Goal: Task Accomplishment & Management: Complete application form

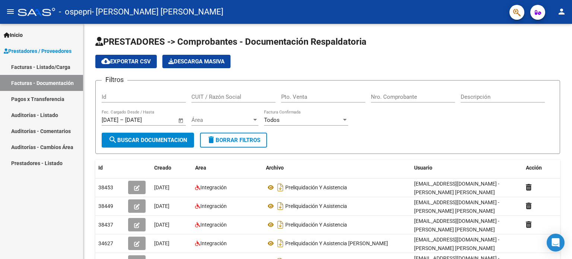
click at [45, 64] on link "Facturas - Listado/Carga" at bounding box center [41, 67] width 83 height 16
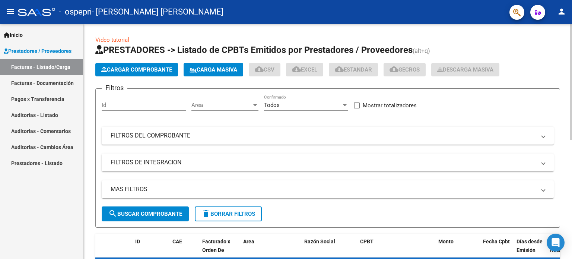
scroll to position [149, 0]
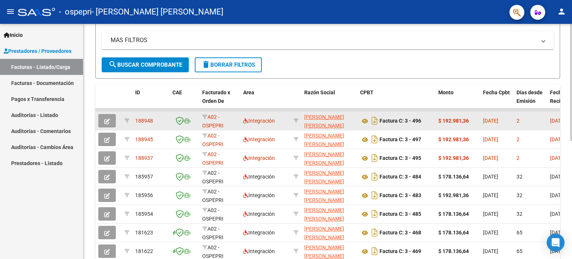
click at [109, 121] on icon "button" at bounding box center [107, 121] width 6 height 6
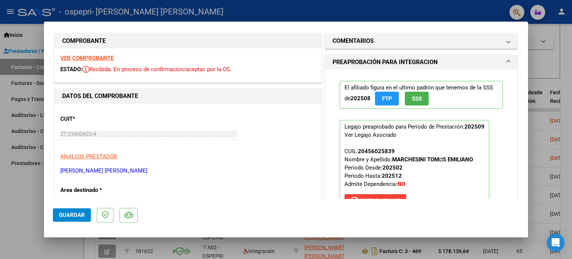
scroll to position [0, 0]
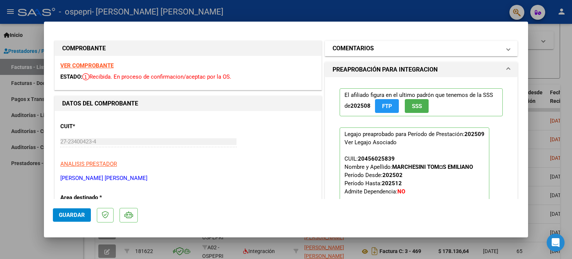
click at [420, 50] on mat-panel-title "COMENTARIOS" at bounding box center [416, 48] width 168 height 9
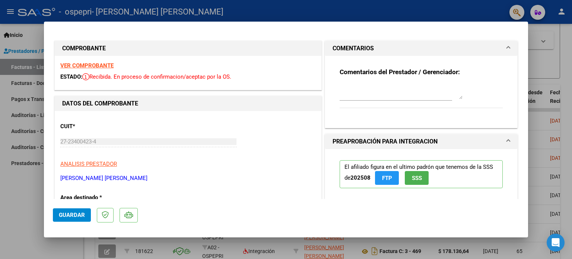
click at [354, 8] on div at bounding box center [286, 129] width 572 height 259
type input "$ 0,00"
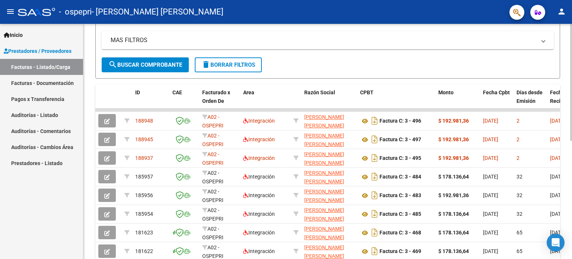
click at [369, 62] on form "Filtros Id Area Area Todos Confirmado Mostrar totalizadores FILTROS DEL COMPROB…" at bounding box center [327, 8] width 464 height 139
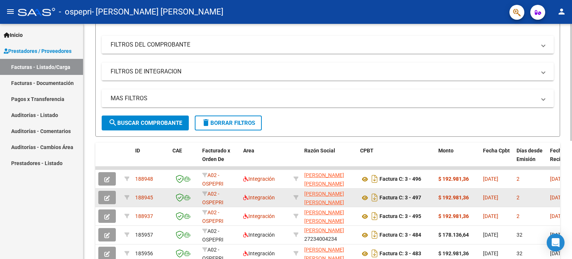
scroll to position [89, 0]
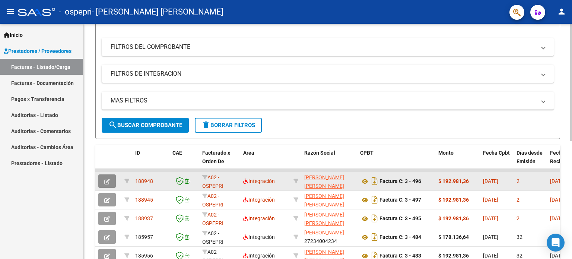
click at [103, 179] on button "button" at bounding box center [106, 180] width 17 height 13
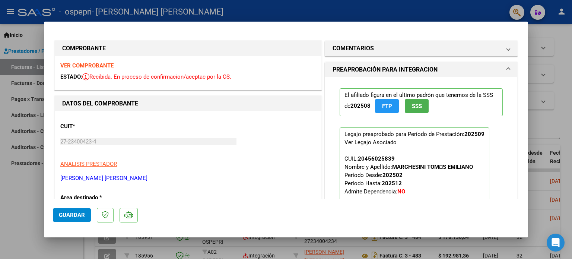
click at [360, 4] on div at bounding box center [286, 129] width 572 height 259
type input "$ 0,00"
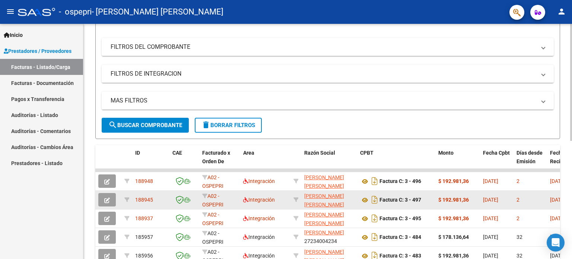
click at [105, 200] on icon "button" at bounding box center [107, 200] width 6 height 6
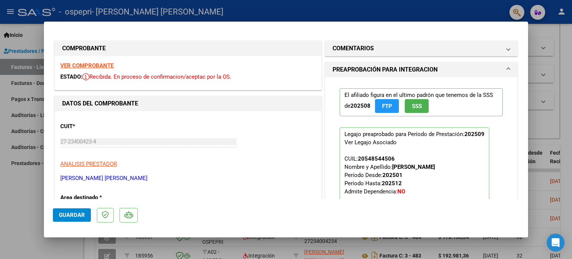
click at [333, 13] on div at bounding box center [286, 129] width 572 height 259
type input "$ 0,00"
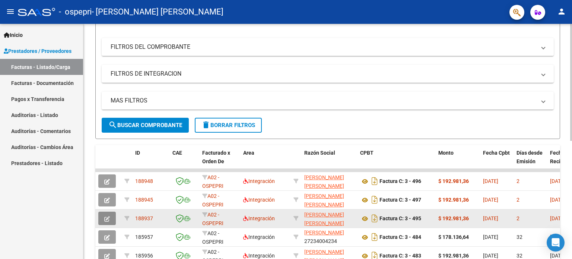
click at [104, 215] on span "button" at bounding box center [107, 218] width 6 height 7
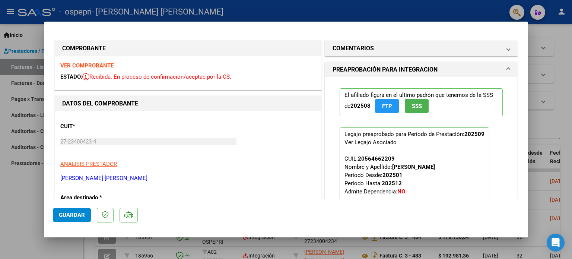
click at [283, 8] on div at bounding box center [286, 129] width 572 height 259
type input "$ 0,00"
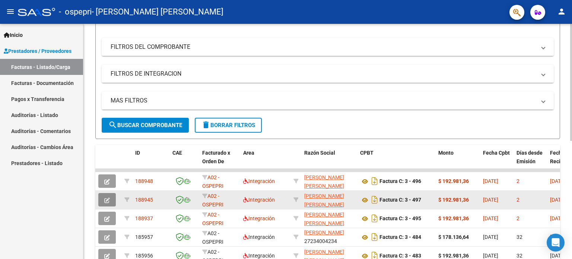
click at [112, 196] on button "button" at bounding box center [106, 199] width 17 height 13
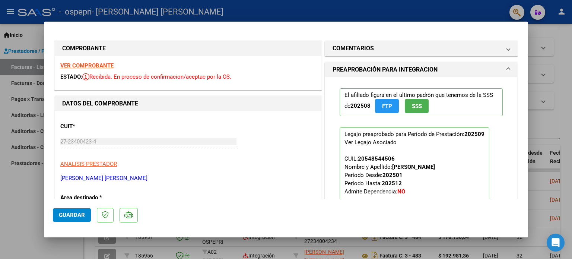
click at [342, 8] on div at bounding box center [286, 129] width 572 height 259
type input "$ 0,00"
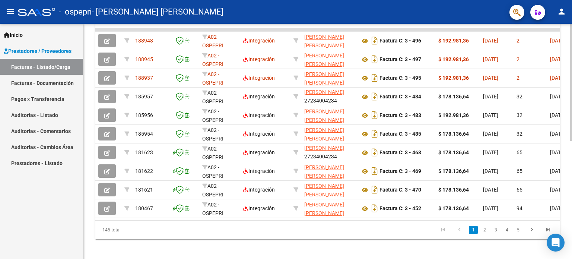
scroll to position [237, 0]
